Goal: Task Accomplishment & Management: Manage account settings

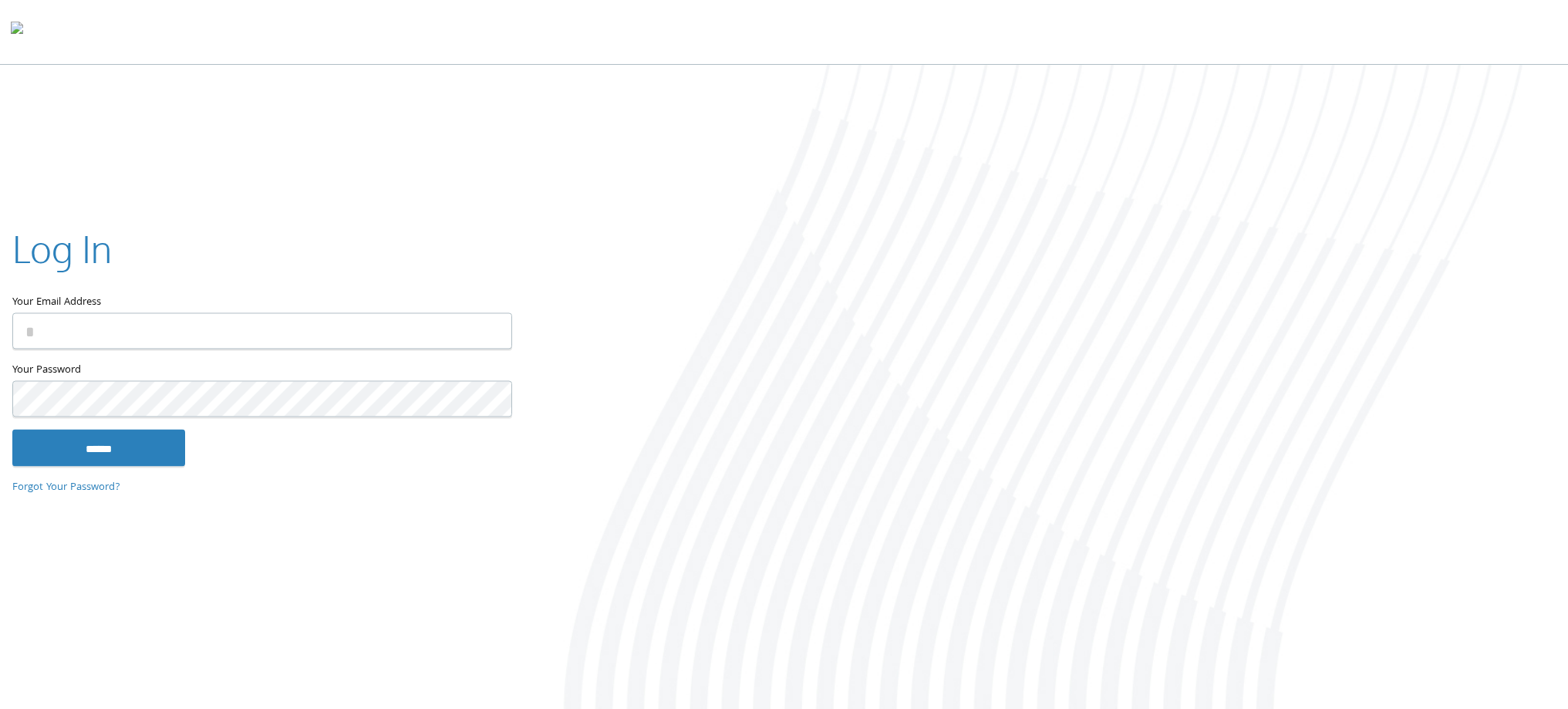
click at [183, 337] on input "Your Email Address" at bounding box center [262, 330] width 500 height 36
type input "**********"
click at [92, 440] on input "******" at bounding box center [98, 448] width 173 height 37
